Goal: Navigation & Orientation: Find specific page/section

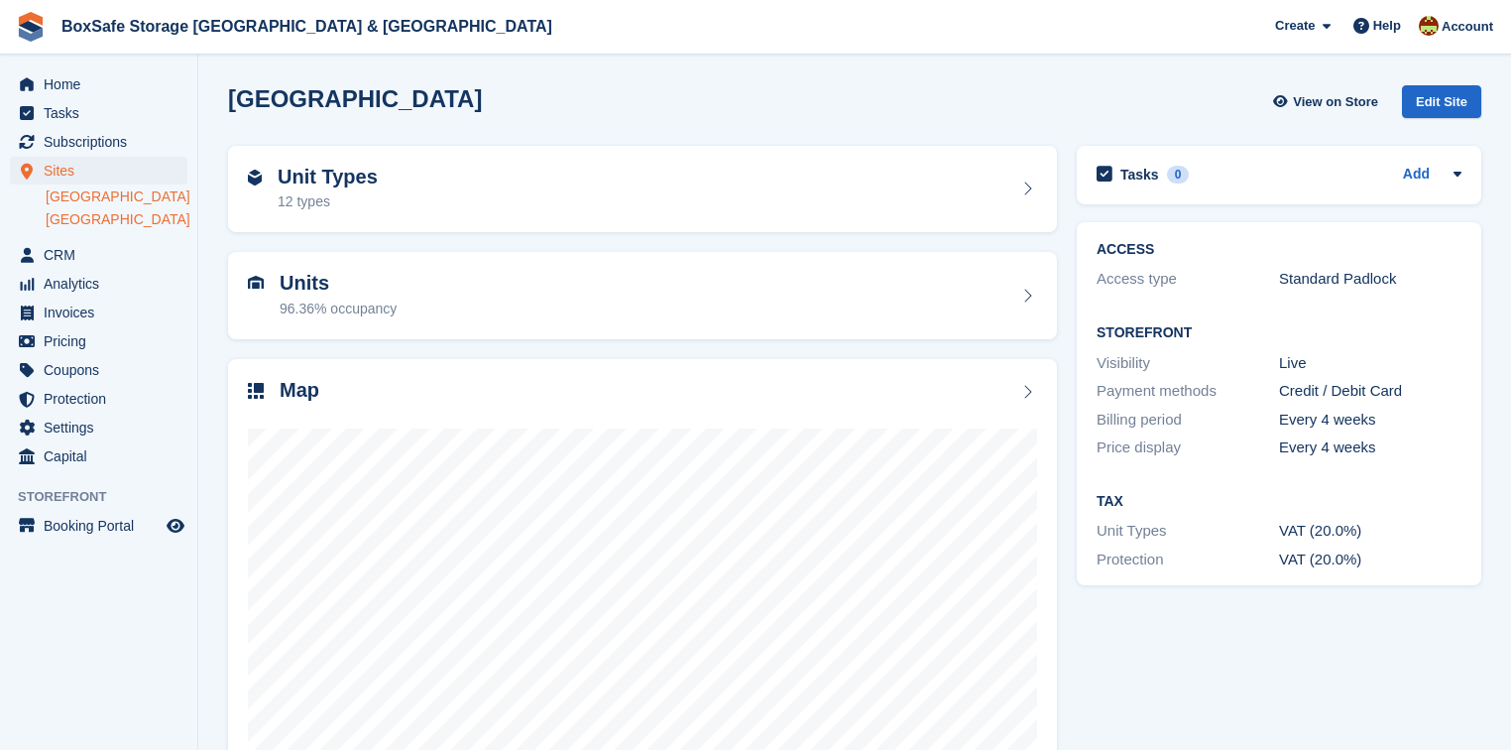
click at [94, 223] on link "[GEOGRAPHIC_DATA]" at bounding box center [117, 219] width 142 height 19
